Goal: Transaction & Acquisition: Purchase product/service

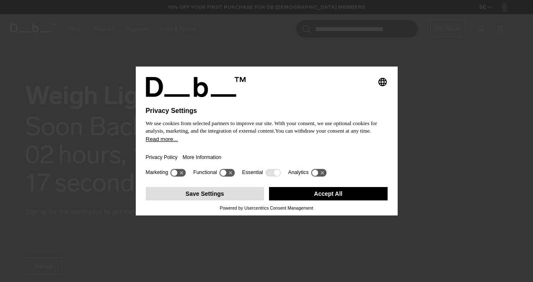
click at [218, 191] on button "Save Settings" at bounding box center [205, 193] width 118 height 13
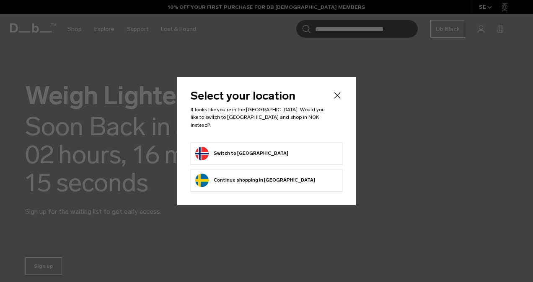
click at [234, 153] on button "Switch to Norway" at bounding box center [241, 153] width 93 height 13
click at [233, 147] on button "Switch to Norway" at bounding box center [241, 153] width 93 height 13
click at [234, 149] on button "Switch to Norway" at bounding box center [241, 153] width 93 height 13
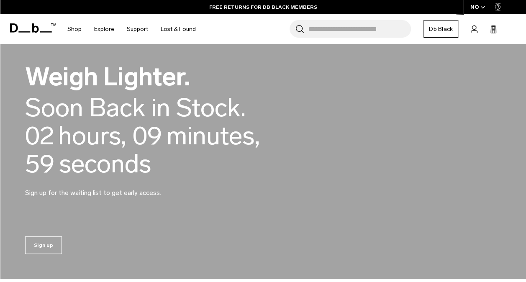
scroll to position [16, 0]
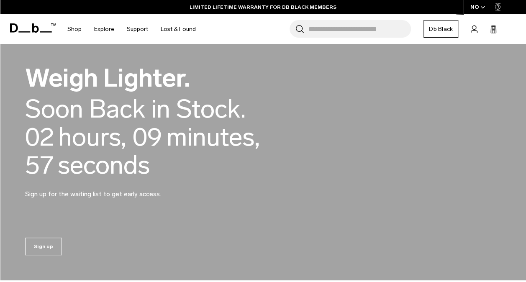
click at [347, 33] on input "Search for Bags, Luggage..." at bounding box center [360, 29] width 103 height 18
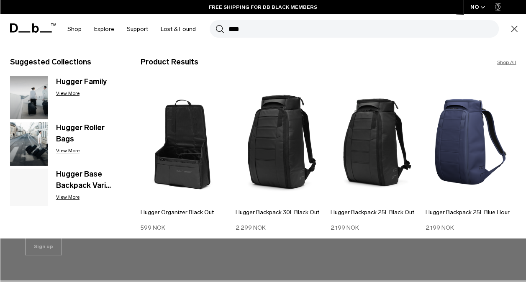
type input "****"
click at [275, 179] on img at bounding box center [281, 142] width 91 height 122
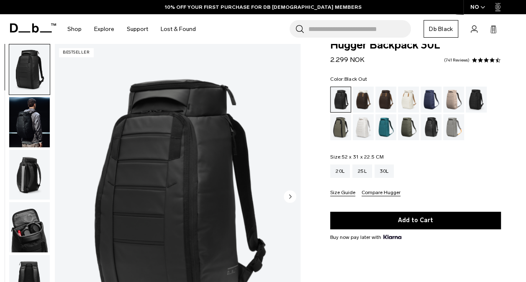
scroll to position [15, 0]
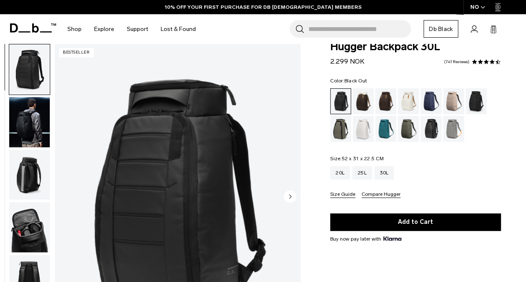
click at [23, 125] on img "button" at bounding box center [29, 122] width 41 height 50
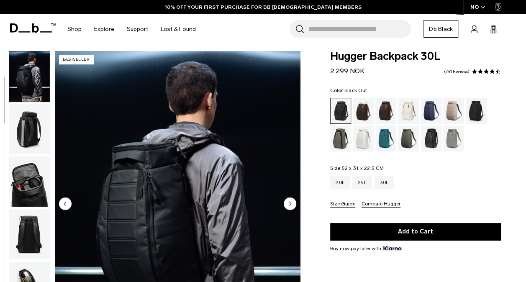
scroll to position [0, 0]
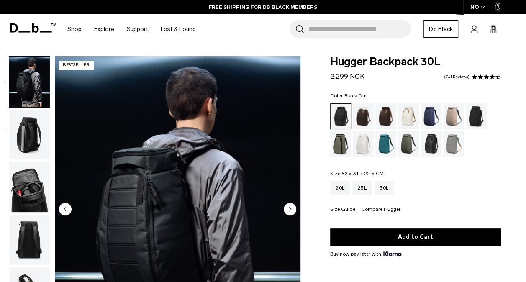
click at [36, 128] on img "button" at bounding box center [29, 135] width 41 height 50
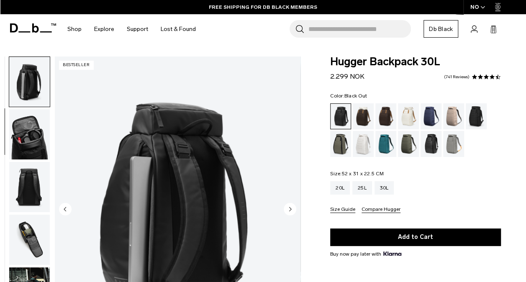
click at [41, 138] on img "button" at bounding box center [29, 134] width 41 height 50
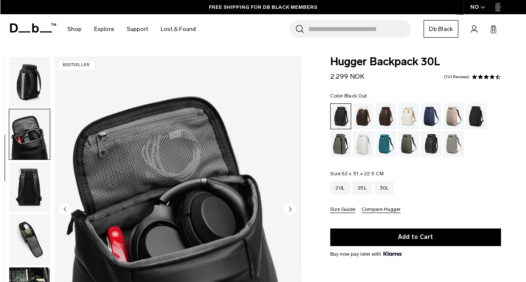
scroll to position [158, 0]
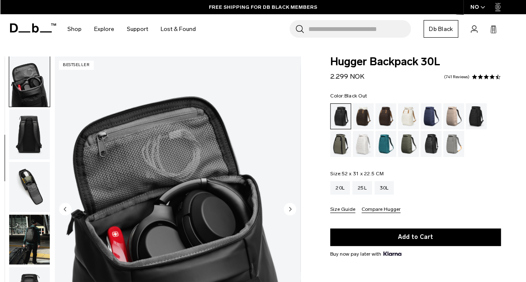
click at [38, 183] on img "button" at bounding box center [29, 187] width 41 height 50
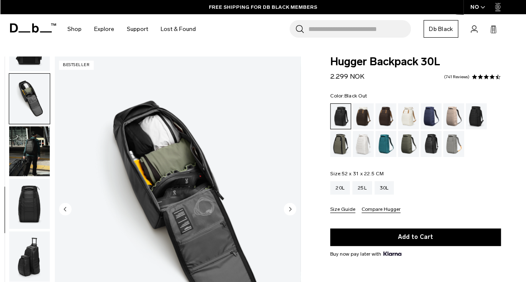
scroll to position [264, 0]
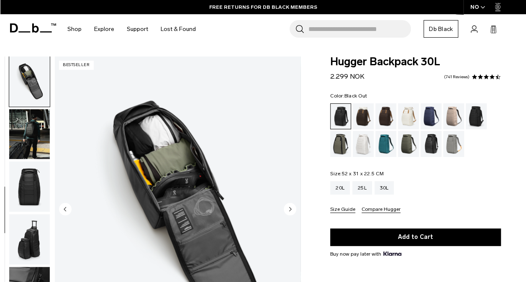
click at [30, 174] on img "button" at bounding box center [29, 187] width 41 height 50
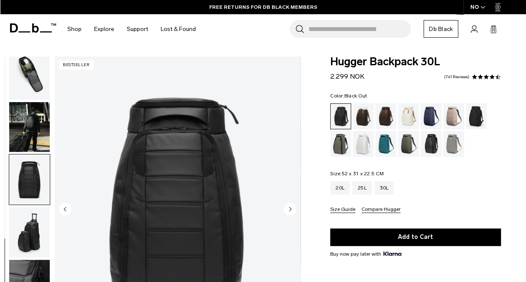
click at [36, 234] on img "button" at bounding box center [29, 232] width 41 height 50
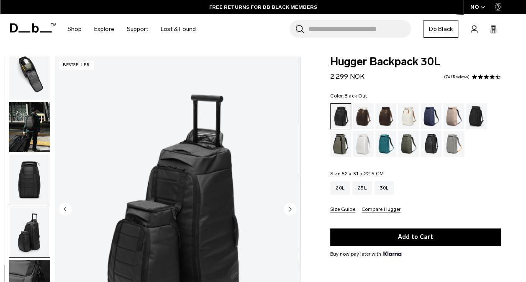
scroll to position [271, 0]
click at [414, 116] on div "Oatmilk" at bounding box center [408, 116] width 21 height 26
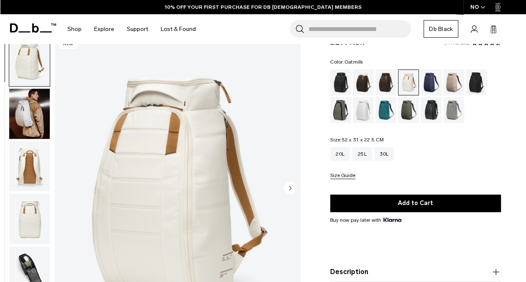
scroll to position [34, 0]
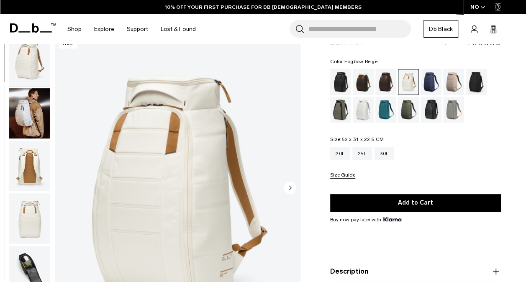
click at [460, 82] on div "Fogbow Beige" at bounding box center [453, 82] width 21 height 26
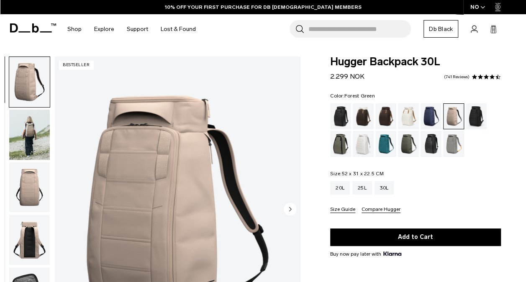
click at [339, 141] on div "Forest Green" at bounding box center [340, 144] width 21 height 26
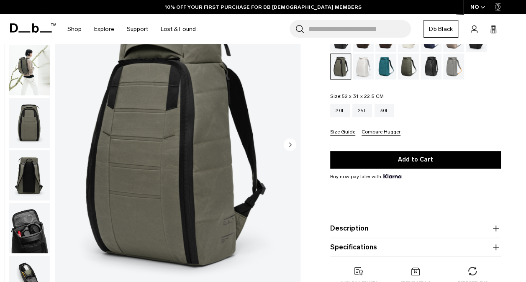
scroll to position [23, 0]
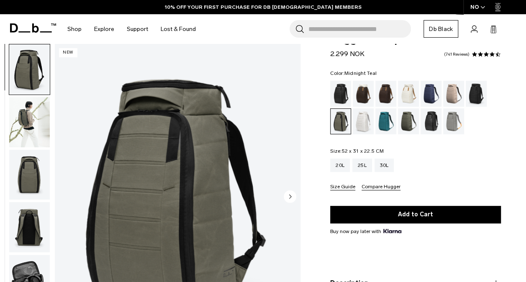
click at [386, 122] on div "Midnight Teal" at bounding box center [386, 121] width 21 height 26
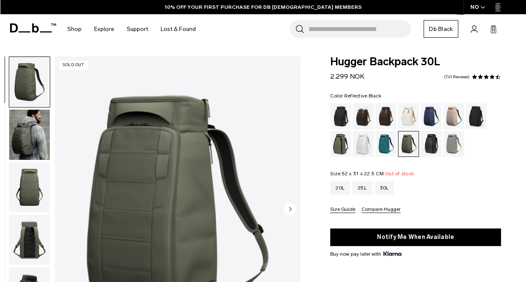
click at [430, 147] on div "Reflective Black" at bounding box center [431, 144] width 21 height 26
